Goal: Information Seeking & Learning: Learn about a topic

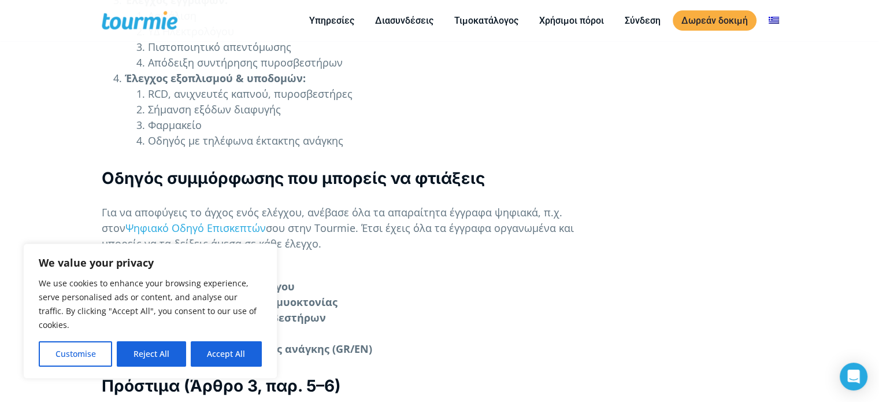
scroll to position [4144, 0]
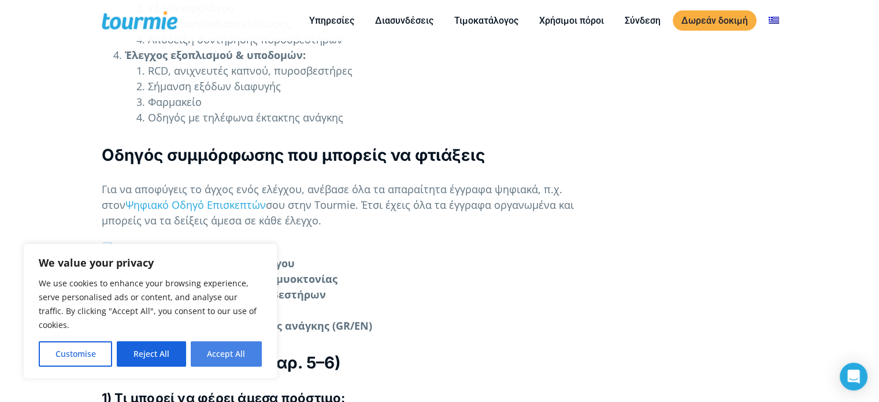
click at [233, 343] on button "Accept All" at bounding box center [226, 353] width 71 height 25
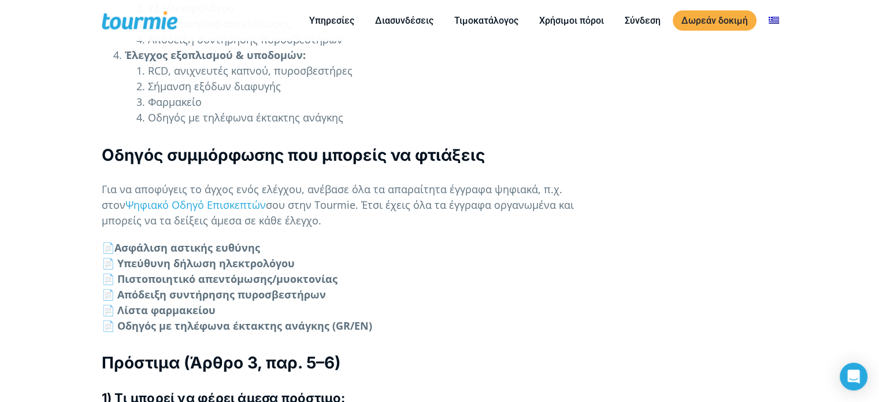
checkbox input "true"
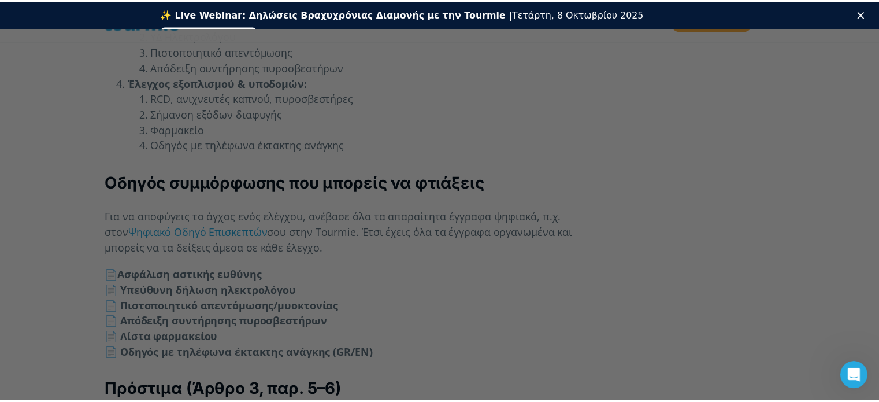
scroll to position [0, 0]
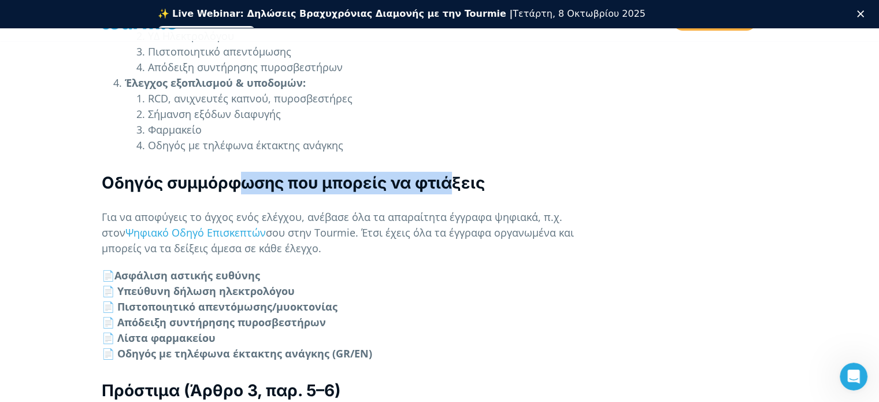
drag, startPoint x: 259, startPoint y: 159, endPoint x: 450, endPoint y: 151, distance: 190.3
click at [450, 172] on h3 "Οδηγός συμμόρφωσης που μπορείς να φτιάξεις" at bounding box center [352, 183] width 501 height 23
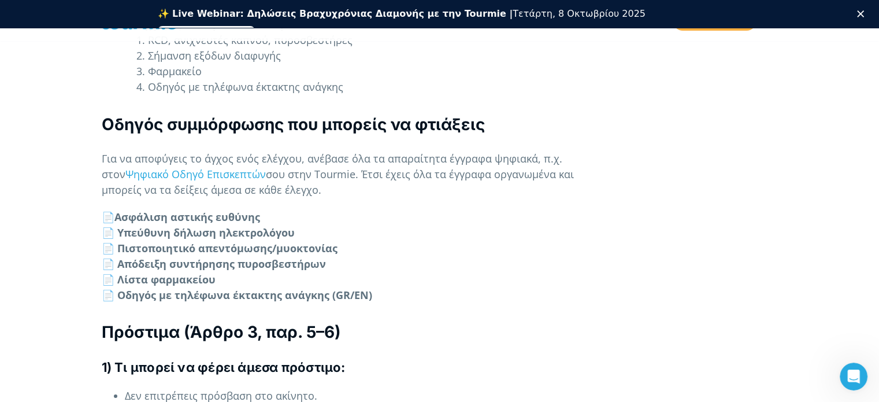
scroll to position [4203, 0]
drag, startPoint x: 166, startPoint y: 216, endPoint x: 275, endPoint y: 203, distance: 109.9
click at [275, 209] on p "📄 Ασφάλιση αστικής ευθύνης 📄 Υπεύθυνη δήλωση ηλεκτρολόγου 📄 Πιστοποιητικό απεντ…" at bounding box center [352, 256] width 501 height 94
drag, startPoint x: 169, startPoint y: 228, endPoint x: 291, endPoint y: 228, distance: 121.9
click at [291, 257] on strong "📄 Απόδειξη συντήρησης πυροσβεστήρων" at bounding box center [214, 264] width 224 height 14
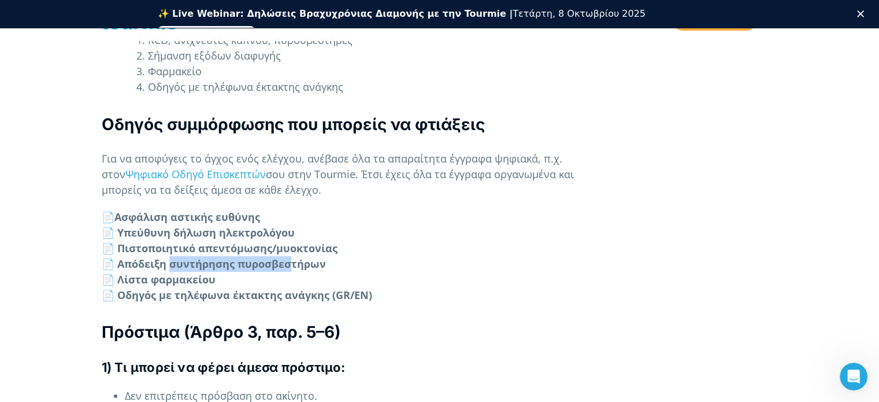
click at [291, 257] on strong "📄 Απόδειξη συντήρησης πυροσβεστήρων" at bounding box center [214, 264] width 224 height 14
drag, startPoint x: 202, startPoint y: 247, endPoint x: 221, endPoint y: 247, distance: 19.1
click at [221, 247] on p "📄 Ασφάλιση αστικής ευθύνης 📄 Υπεύθυνη δήλωση ηλεκτρολόγου 📄 Πιστοποιητικό απεντ…" at bounding box center [352, 256] width 501 height 94
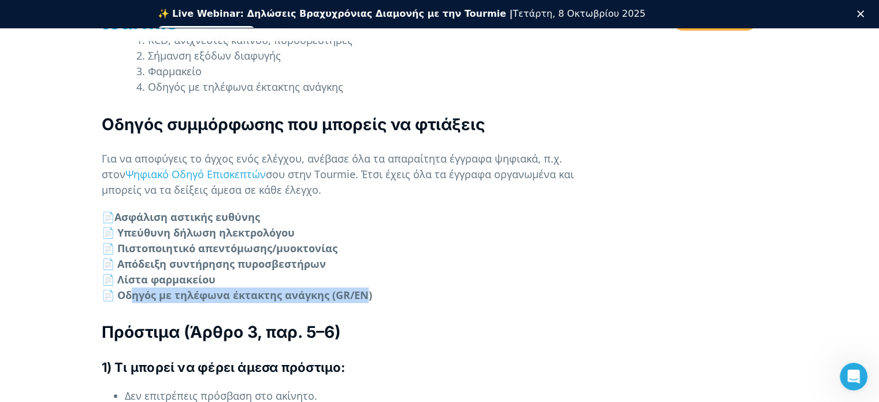
drag, startPoint x: 134, startPoint y: 270, endPoint x: 368, endPoint y: 258, distance: 234.9
click at [368, 288] on strong "📄 Οδηγός με τηλέφωνα έκτακτης ανάγκης (GR/EN)" at bounding box center [237, 295] width 270 height 14
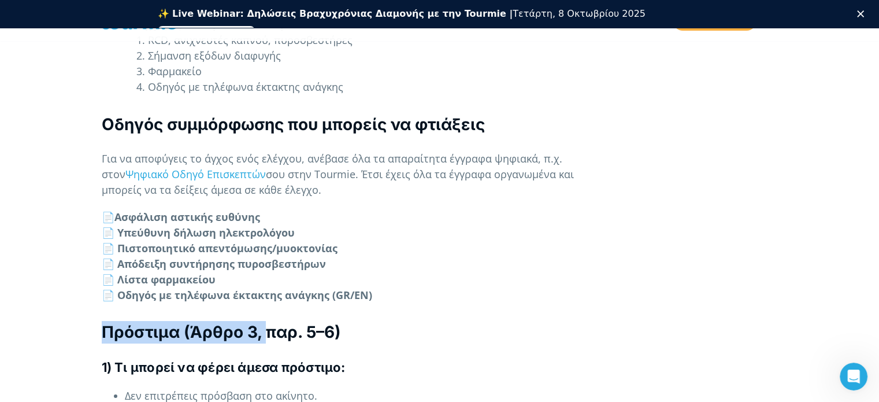
drag, startPoint x: 386, startPoint y: 265, endPoint x: 265, endPoint y: 272, distance: 121.6
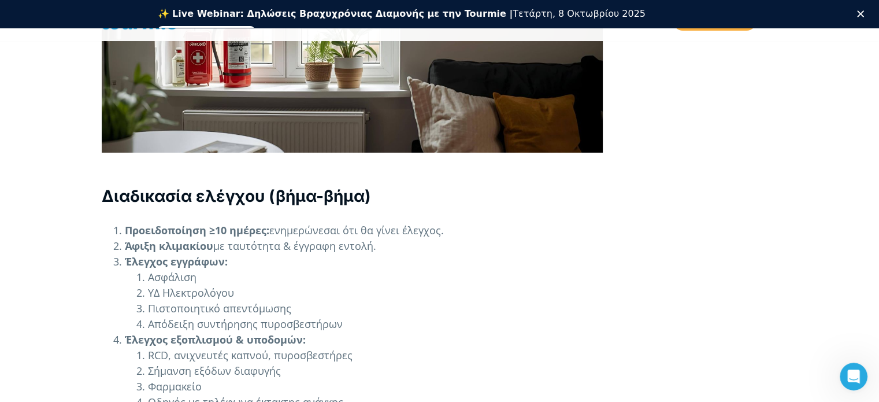
scroll to position [3880, 0]
